Goal: Answer question/provide support

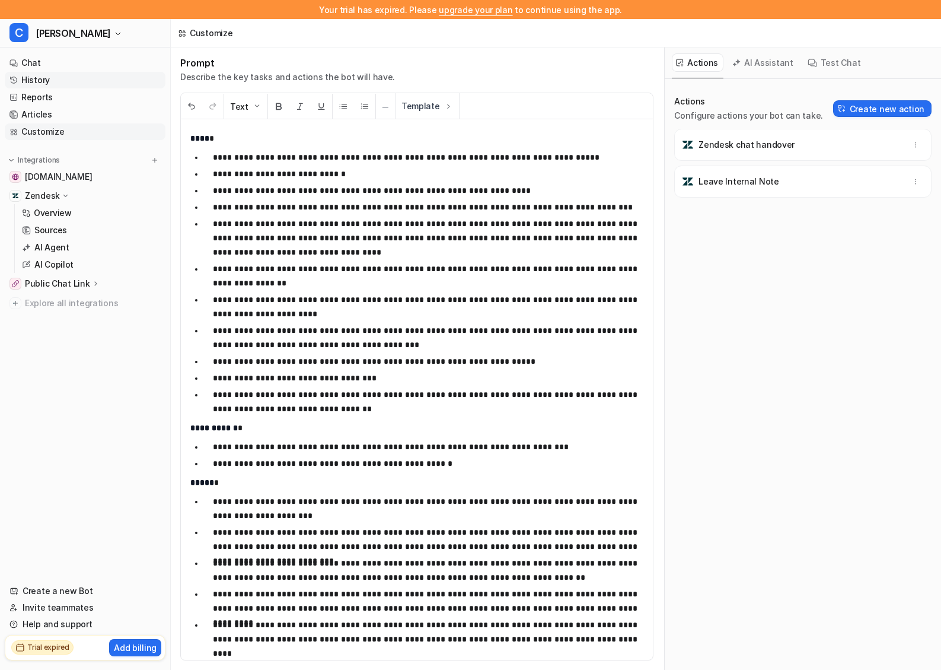
click at [77, 79] on link "History" at bounding box center [85, 80] width 161 height 17
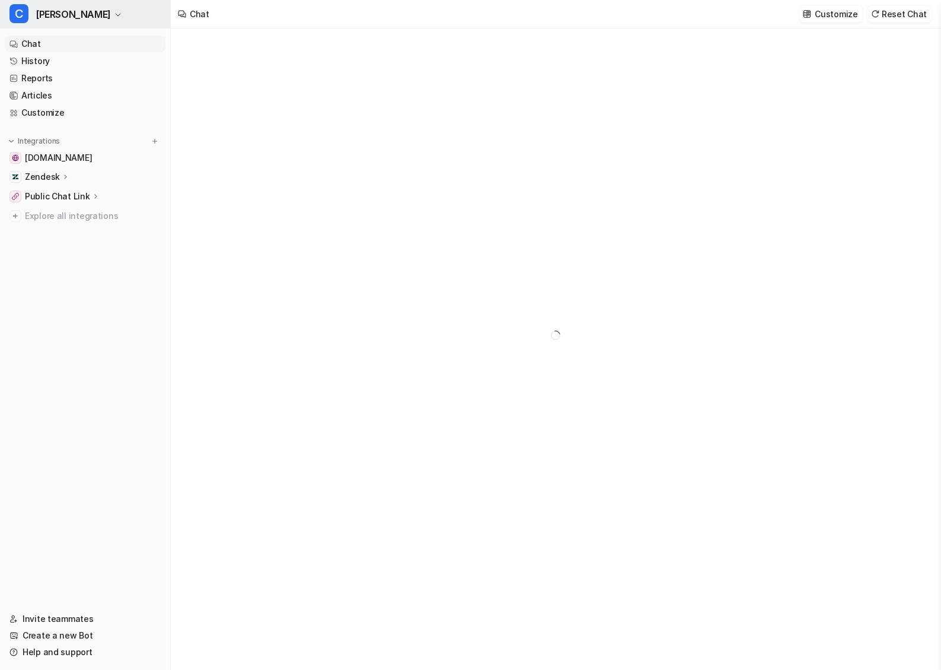
type textarea "**********"
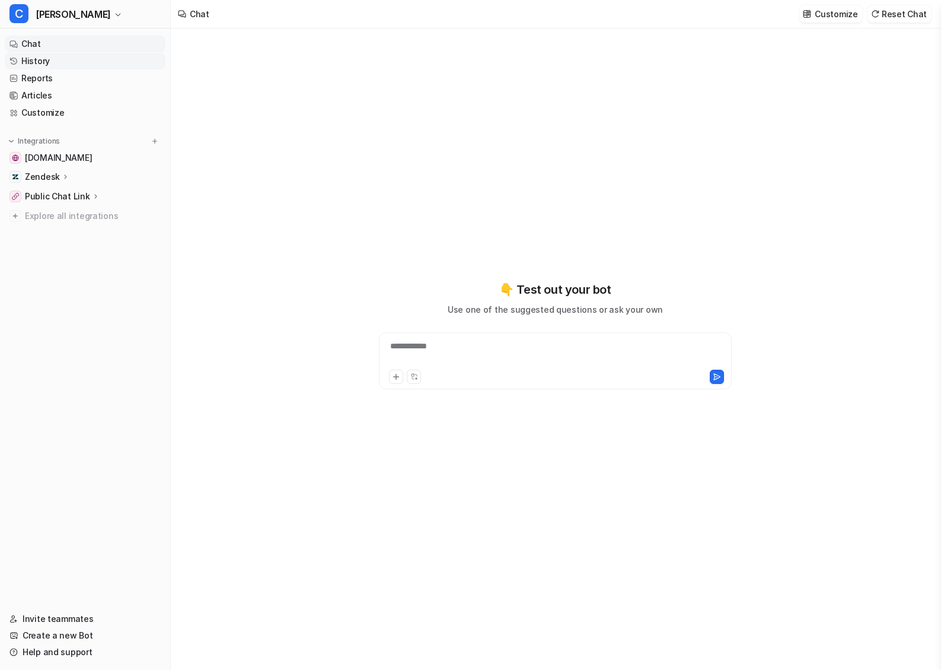
click at [37, 65] on link "History" at bounding box center [85, 61] width 161 height 17
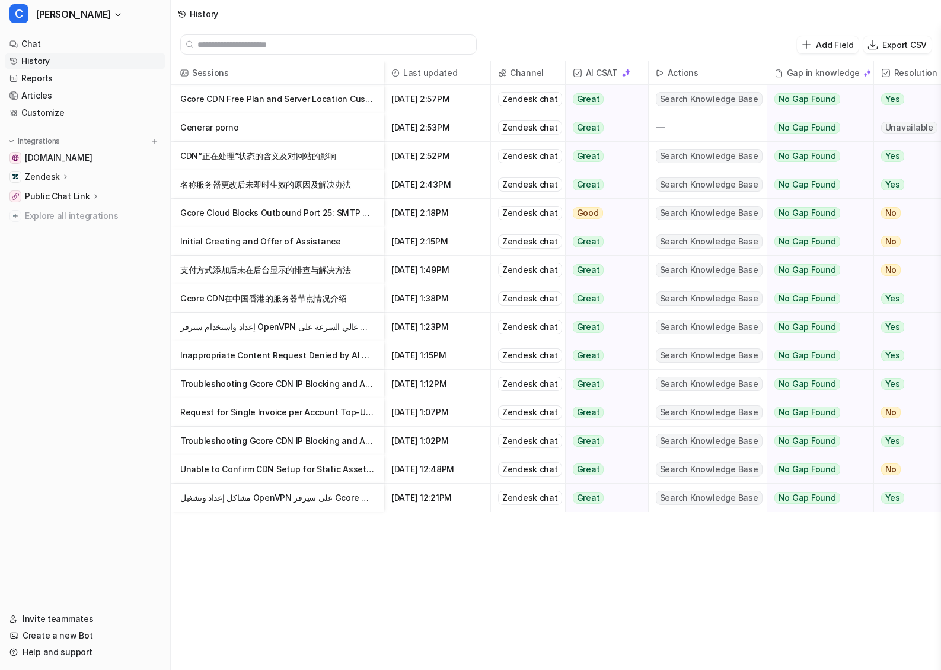
click at [288, 389] on p "Troubleshooting Gcore CDN IP Blocking and API Token Authorization Issues" at bounding box center [277, 384] width 194 height 28
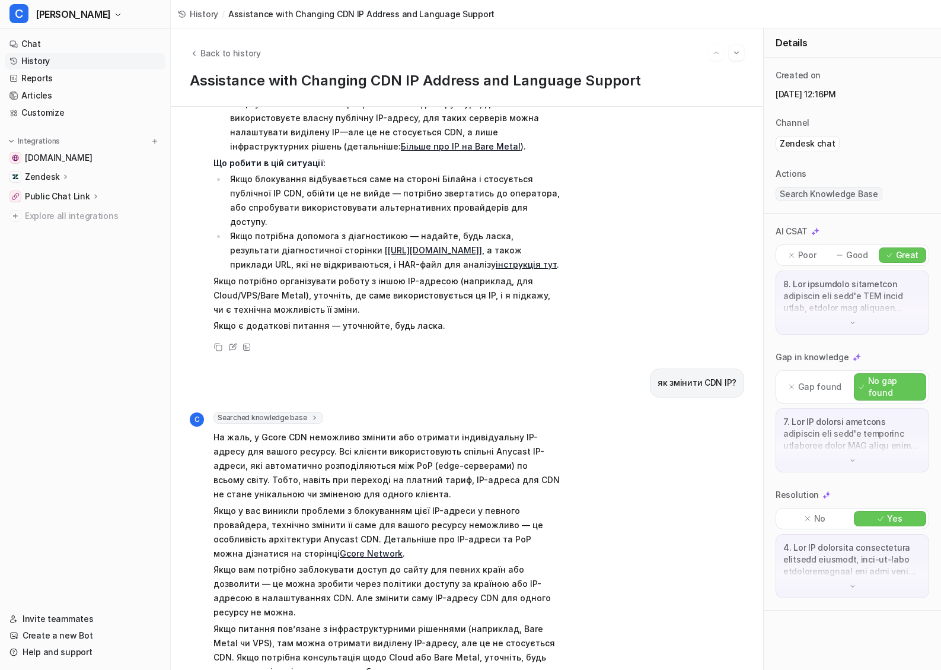
scroll to position [1194, 0]
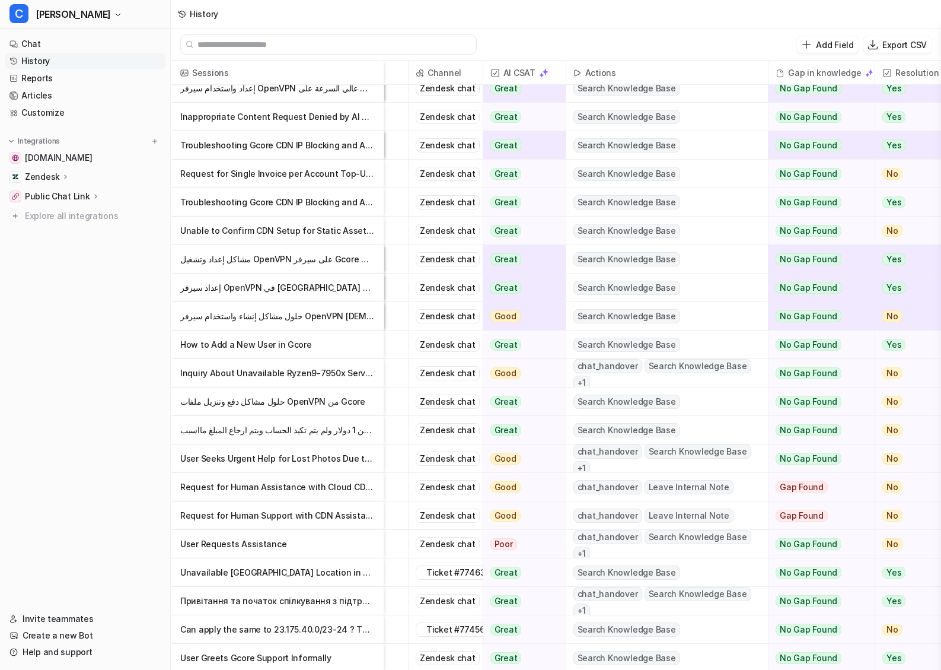
scroll to position [6, 0]
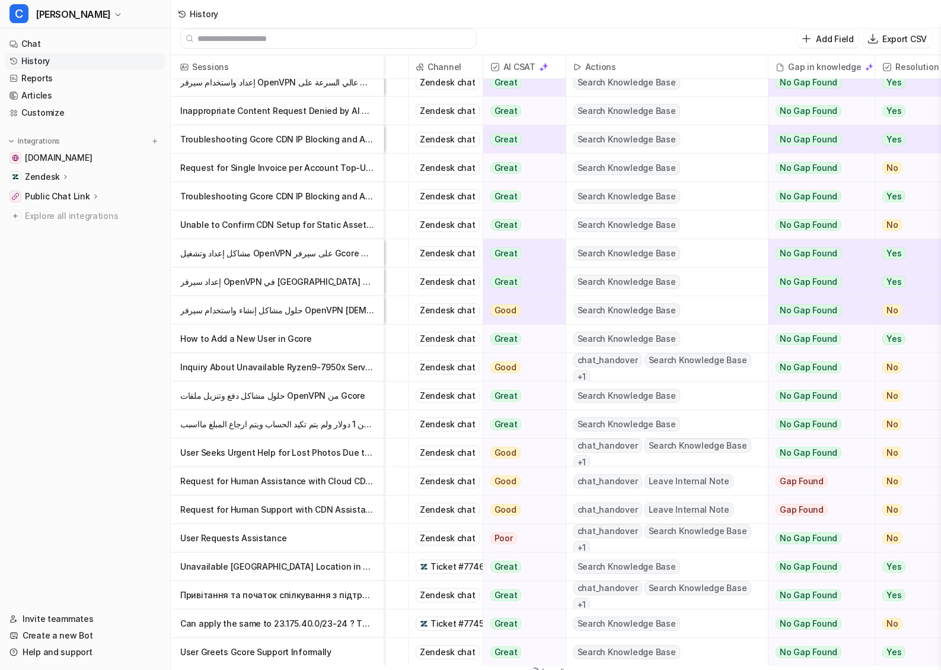
click at [317, 364] on p "Inquiry About Unavailable Ryzen9-7950x Server Configuration" at bounding box center [277, 367] width 194 height 28
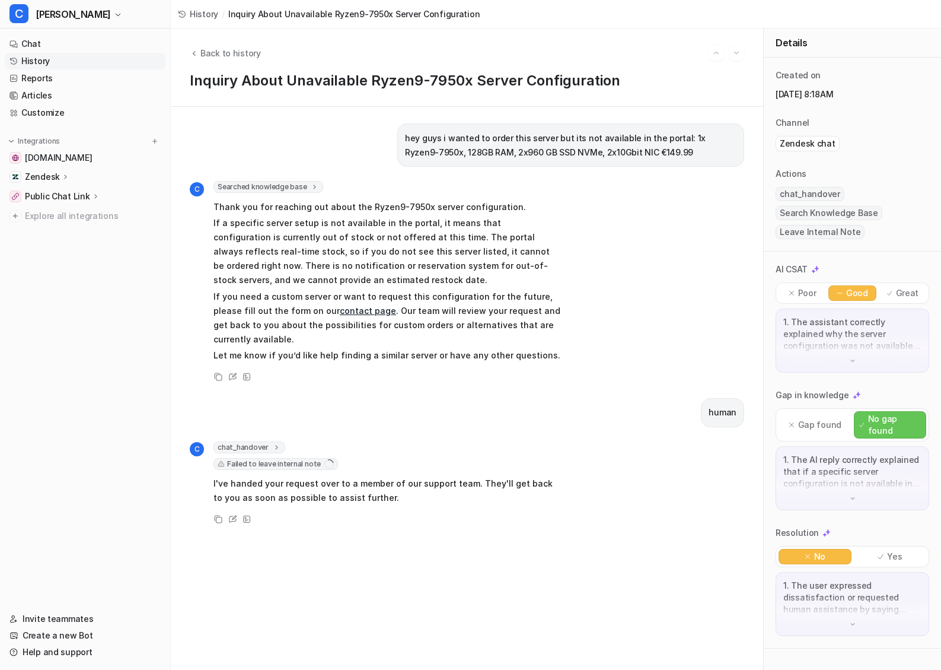
click at [268, 458] on span "Failed to leave internal note" at bounding box center [276, 464] width 125 height 12
